Goal: Task Accomplishment & Management: Manage account settings

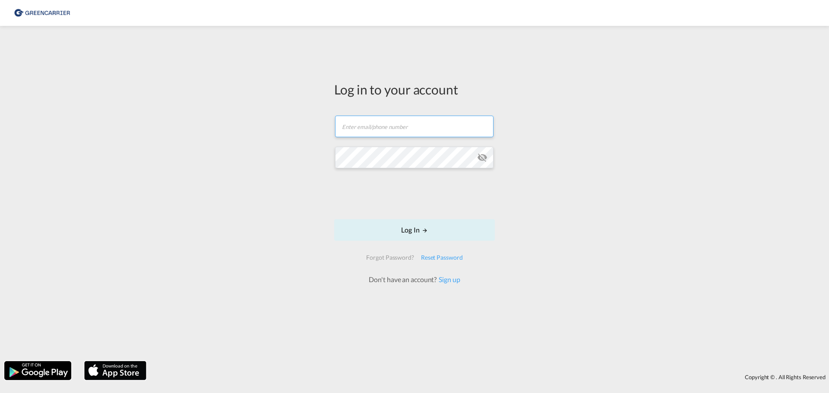
click at [391, 127] on input "text" at bounding box center [414, 127] width 158 height 22
paste input "DP_WORLD"
type input "DP_WORLD"
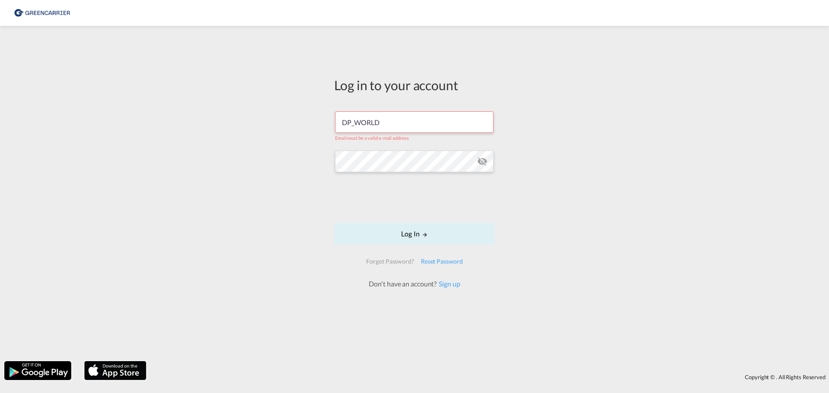
click at [535, 167] on div "Log in to your account DP_WORLD Email must be a valid e-mail address Log In For…" at bounding box center [414, 193] width 829 height 327
click at [243, 147] on div "Log in to your account DP_WORLD Email must be a valid e-mail address Log In For…" at bounding box center [414, 193] width 829 height 327
drag, startPoint x: 362, startPoint y: 126, endPoint x: 369, endPoint y: 126, distance: 7.0
click at [363, 126] on input "DP_WORLD" at bounding box center [414, 122] width 158 height 22
drag, startPoint x: 401, startPoint y: 123, endPoint x: 269, endPoint y: 125, distance: 132.1
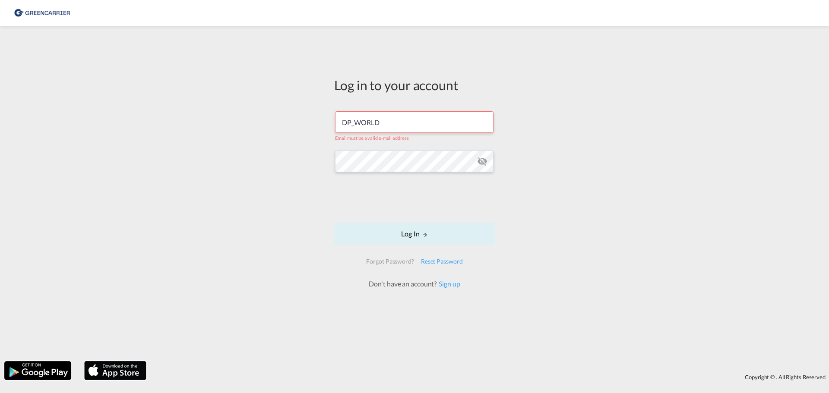
click at [268, 123] on div "Log in to your account DP_WORLD Email must be a valid e-mail address Log In For…" at bounding box center [414, 193] width 829 height 327
click at [601, 114] on div "Log in to your account Email field is required Log In Forgot Password? Reset Pa…" at bounding box center [414, 193] width 829 height 327
click at [478, 161] on md-icon "icon-eye-off" at bounding box center [482, 161] width 10 height 10
